Goal: Transaction & Acquisition: Download file/media

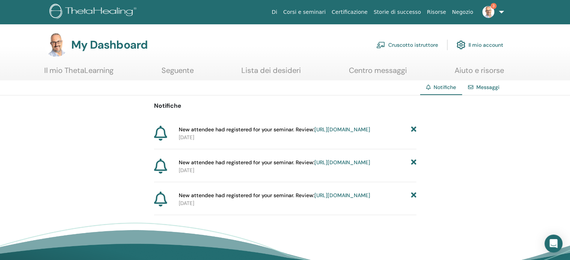
click at [415, 128] on icon at bounding box center [412, 130] width 5 height 8
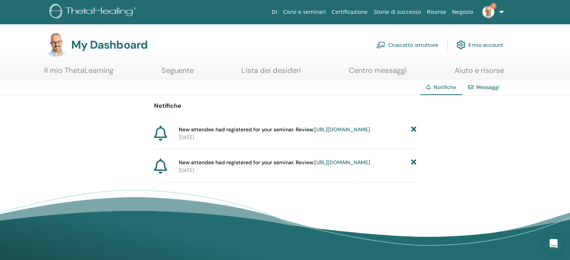
click at [414, 128] on icon at bounding box center [412, 130] width 5 height 8
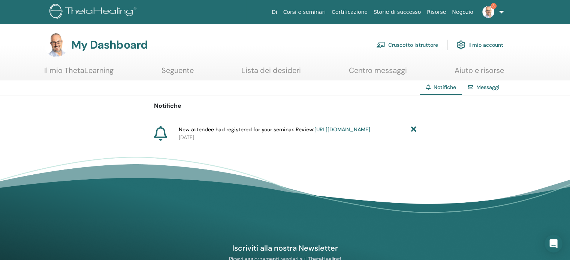
click at [414, 128] on icon at bounding box center [412, 130] width 5 height 8
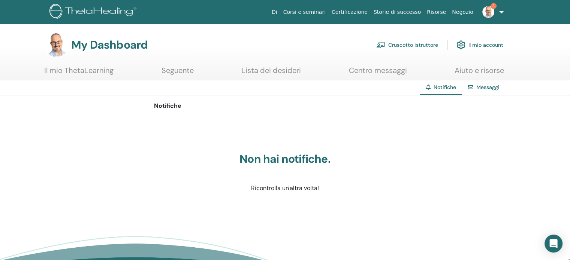
click at [411, 44] on link "Cruscotto istruttore" at bounding box center [407, 45] width 62 height 16
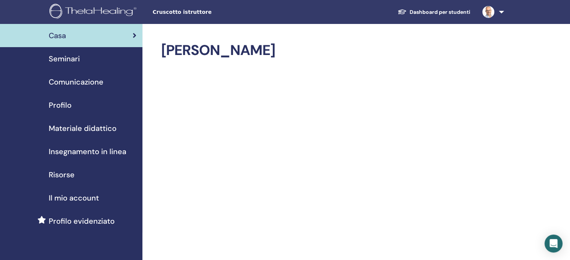
click at [72, 65] on link "Seminari" at bounding box center [71, 58] width 142 height 23
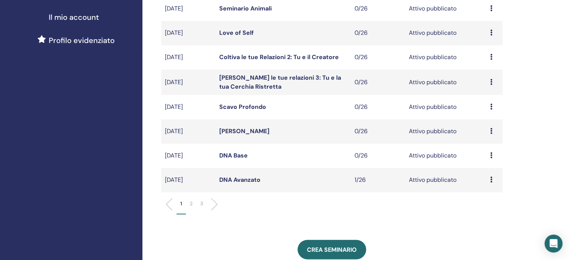
scroll to position [187, 0]
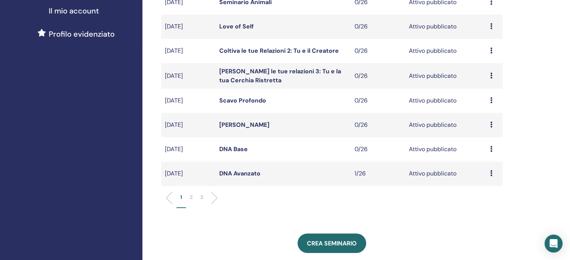
click at [192, 198] on p "2" at bounding box center [191, 198] width 3 height 8
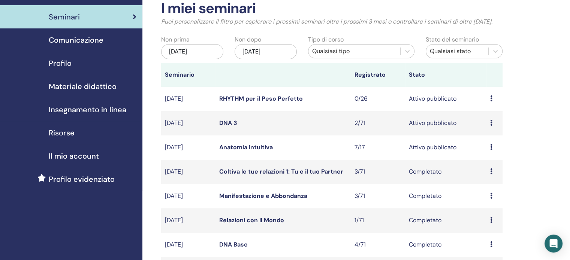
scroll to position [37, 0]
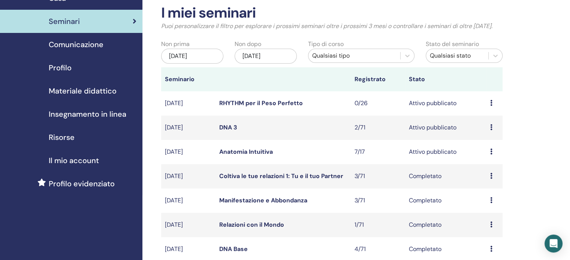
click at [225, 127] on link "DNA 3" at bounding box center [228, 128] width 18 height 8
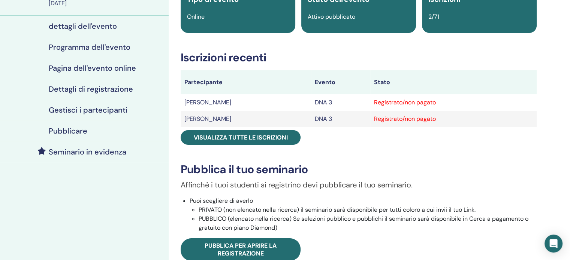
scroll to position [75, 0]
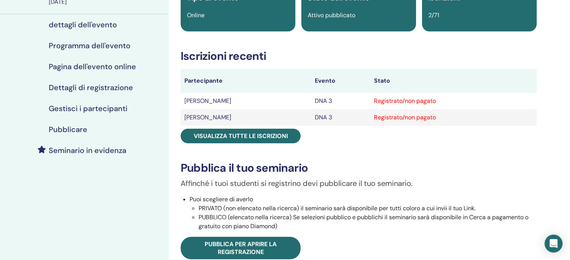
click at [99, 109] on h4 "Gestisci i partecipanti" at bounding box center [88, 108] width 79 height 9
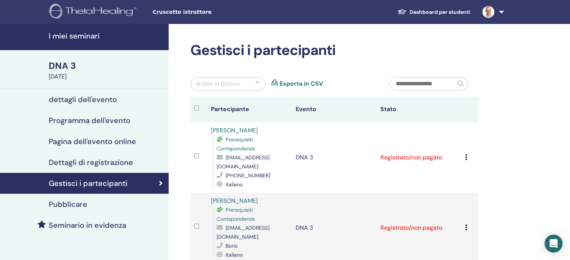
click at [86, 37] on h4 "I miei seminari" at bounding box center [106, 35] width 115 height 9
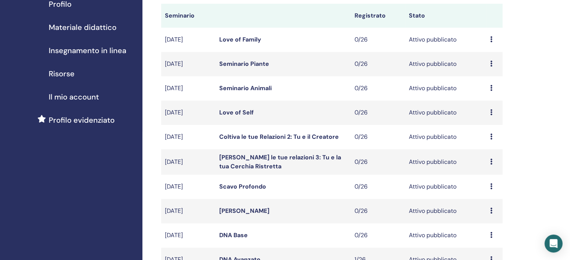
scroll to position [187, 0]
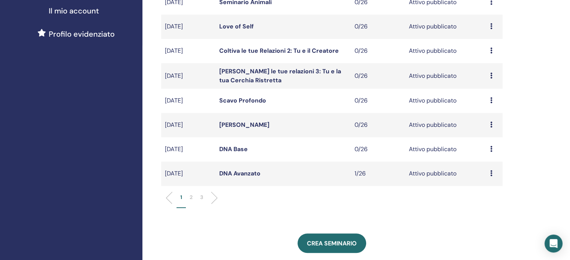
click at [192, 196] on li "2" at bounding box center [191, 201] width 10 height 15
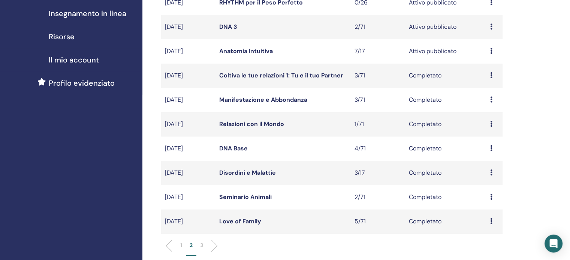
scroll to position [75, 0]
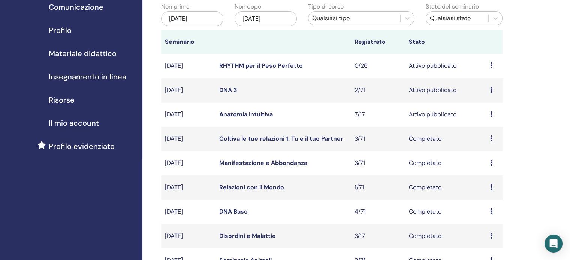
click at [258, 115] on link "Anatomia Intuitiva" at bounding box center [246, 114] width 54 height 8
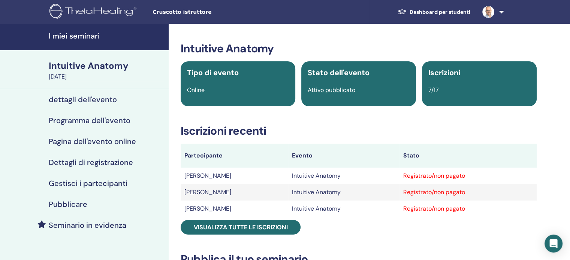
click at [87, 183] on h4 "Gestisci i partecipanti" at bounding box center [88, 183] width 79 height 9
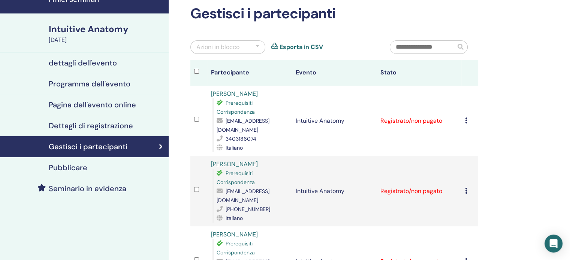
scroll to position [75, 0]
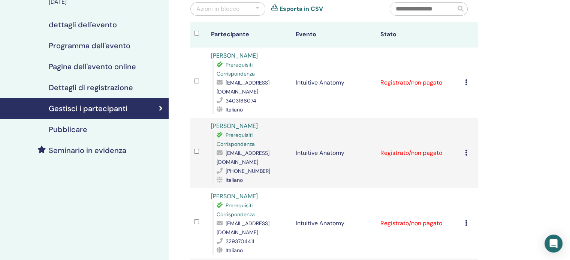
click at [468, 79] on div "[PERSON_NAME] registrazione Non autocertificare Contrassegna come pagato Contra…" at bounding box center [469, 82] width 9 height 9
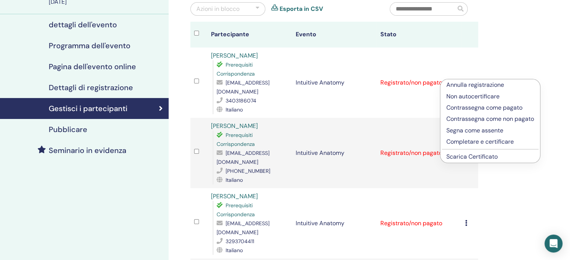
click at [475, 157] on link "Scarica Certificato" at bounding box center [471, 157] width 51 height 8
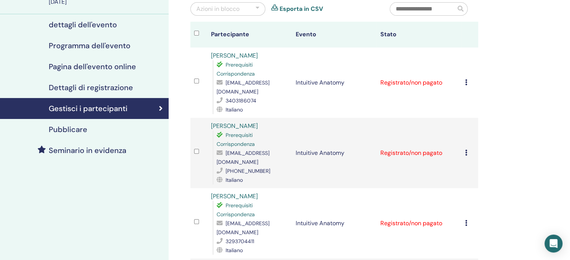
click at [466, 150] on icon at bounding box center [466, 153] width 2 height 6
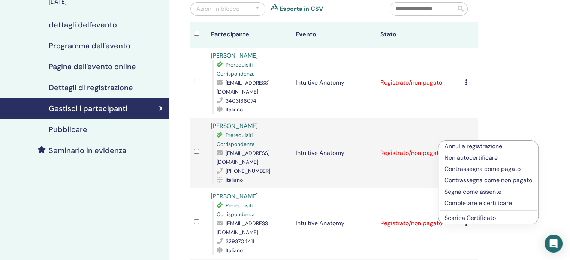
click at [471, 217] on link "Scarica Certificato" at bounding box center [469, 218] width 51 height 8
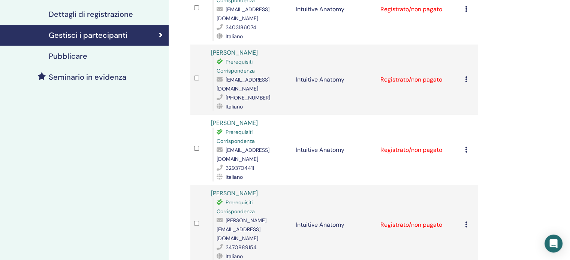
scroll to position [150, 0]
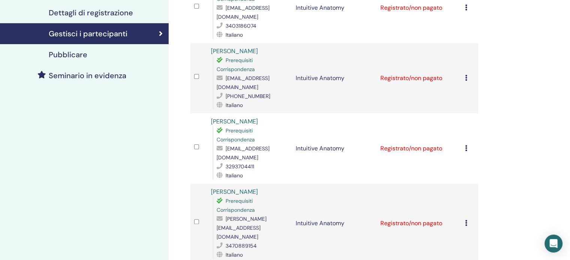
click at [465, 145] on icon at bounding box center [466, 148] width 2 height 6
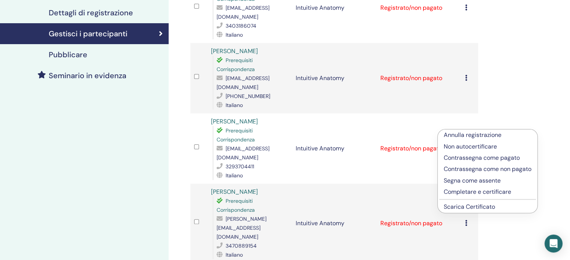
click at [475, 208] on link "Scarica Certificato" at bounding box center [468, 207] width 51 height 8
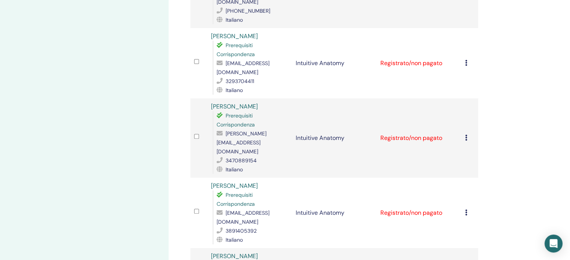
scroll to position [262, 0]
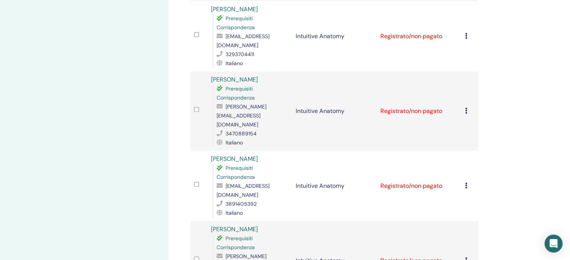
click at [468, 107] on div "[PERSON_NAME] registrazione Non autocertificare Contrassegna come pagato Contra…" at bounding box center [469, 111] width 9 height 9
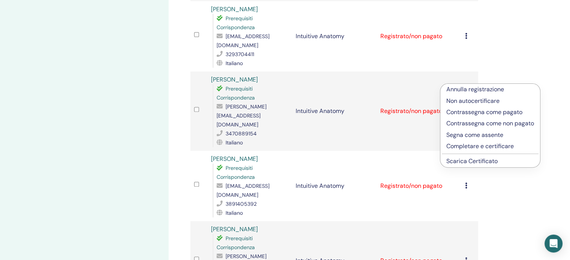
click at [467, 162] on link "Scarica Certificato" at bounding box center [471, 161] width 51 height 8
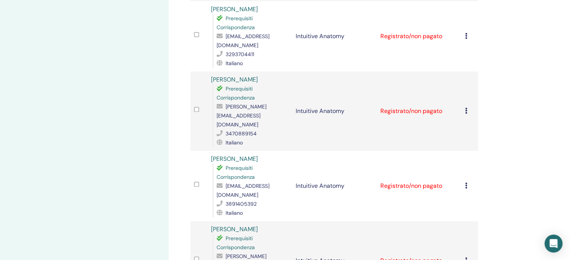
click at [466, 183] on icon at bounding box center [466, 186] width 2 height 6
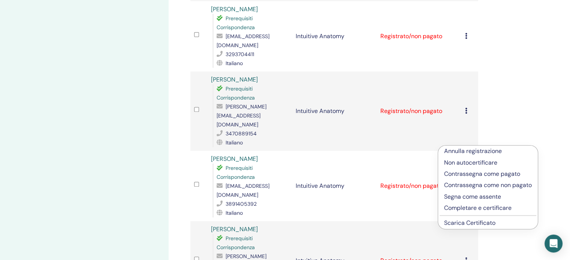
click at [475, 224] on link "Scarica Certificato" at bounding box center [469, 223] width 51 height 8
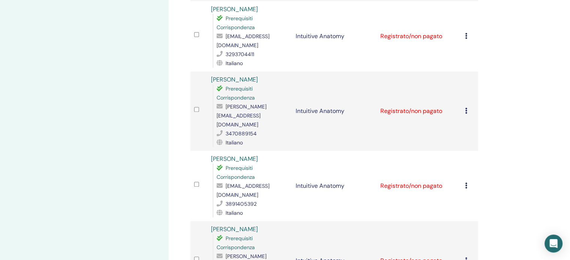
click at [465, 258] on icon at bounding box center [466, 261] width 2 height 6
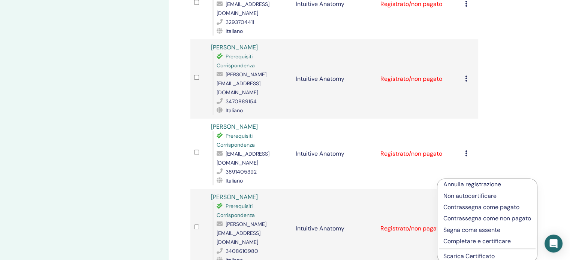
scroll to position [337, 0]
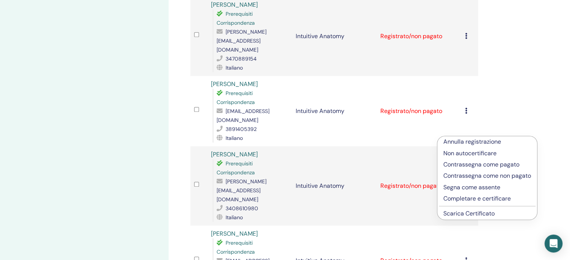
click at [470, 211] on link "Scarica Certificato" at bounding box center [468, 214] width 51 height 8
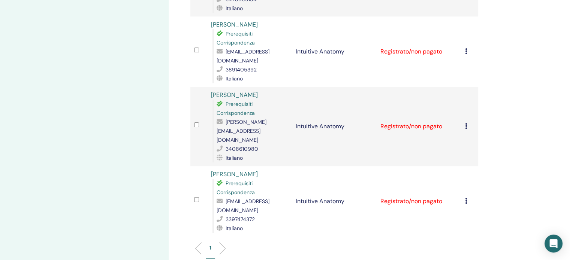
scroll to position [449, 0]
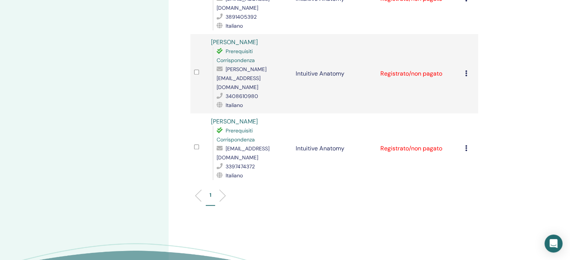
click at [466, 145] on icon at bounding box center [466, 148] width 2 height 6
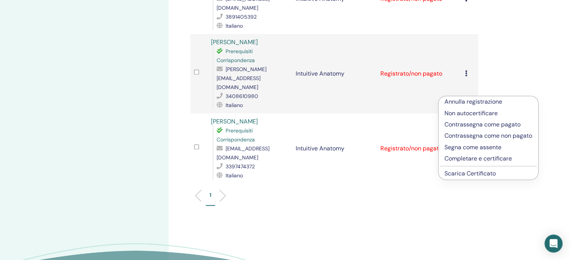
click at [465, 175] on link "Scarica Certificato" at bounding box center [469, 174] width 51 height 8
